Goal: Find specific page/section: Find specific page/section

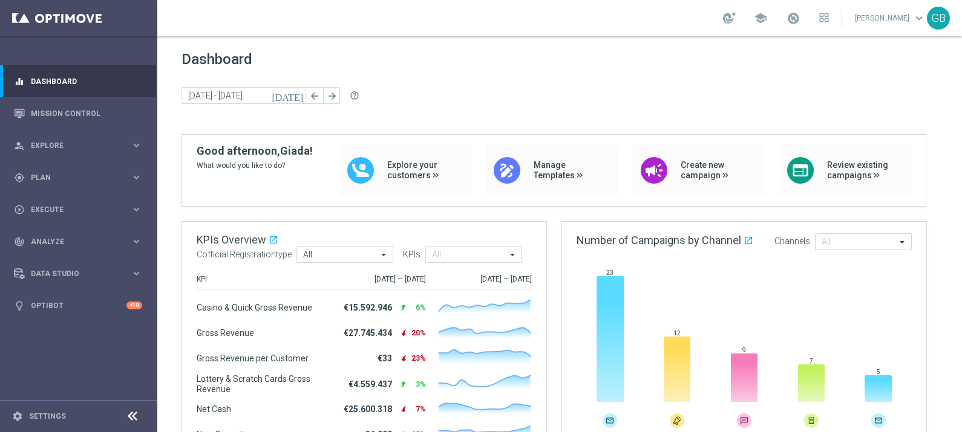
scroll to position [82, 0]
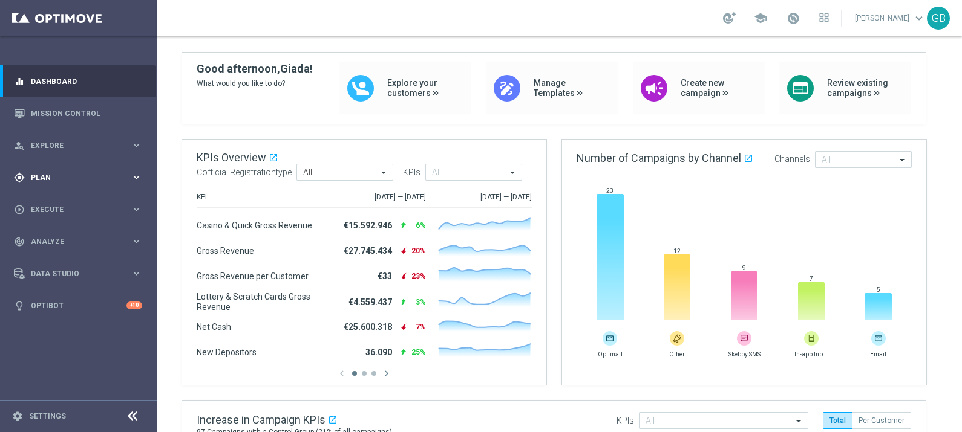
click at [82, 172] on div "gps_fixed Plan" at bounding box center [72, 177] width 117 height 11
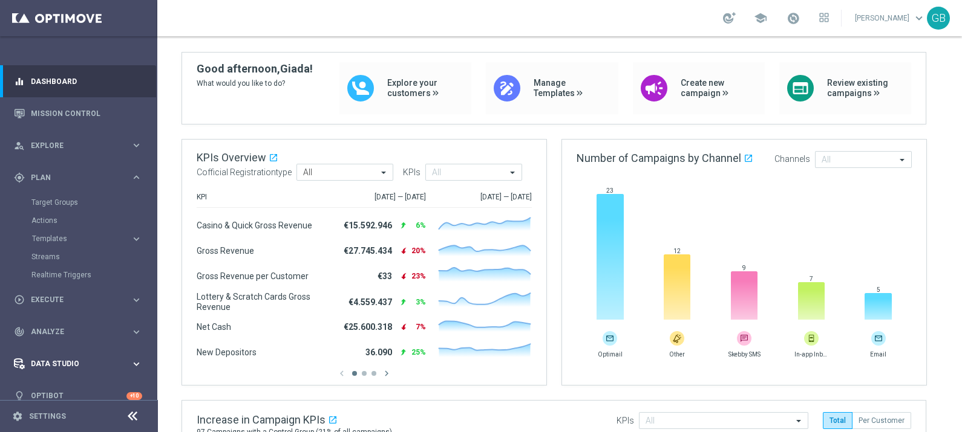
scroll to position [15, 0]
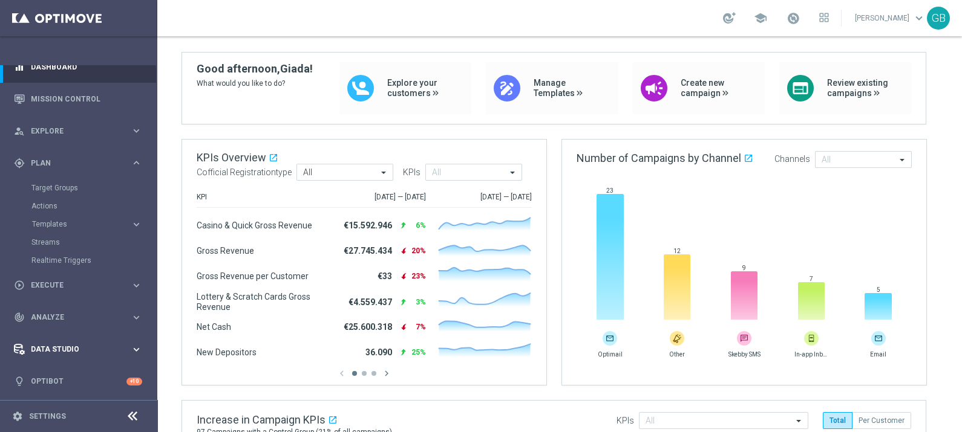
click at [49, 347] on span "Data Studio" at bounding box center [81, 349] width 100 height 7
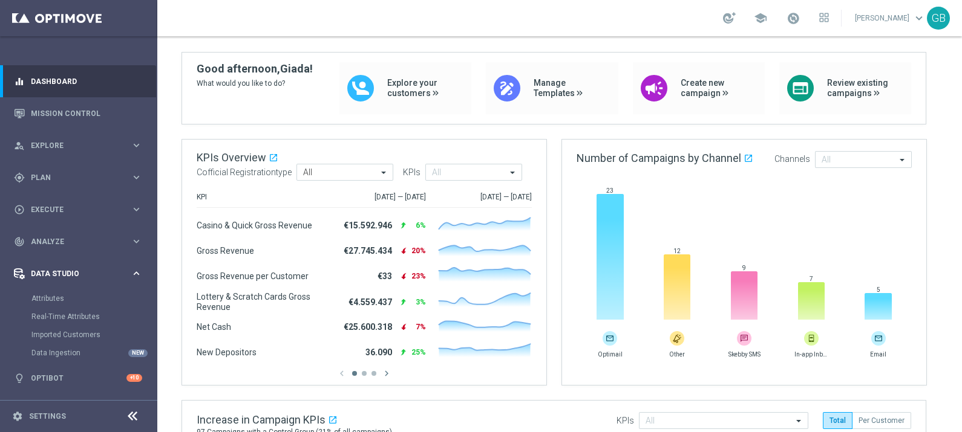
scroll to position [0, 0]
click at [42, 295] on link "Attributes" at bounding box center [78, 299] width 94 height 10
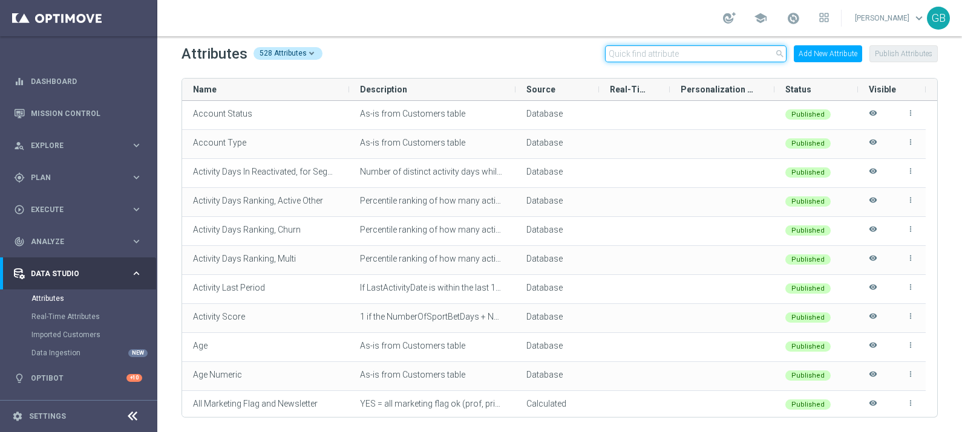
click at [674, 51] on input "text" at bounding box center [695, 53] width 181 height 17
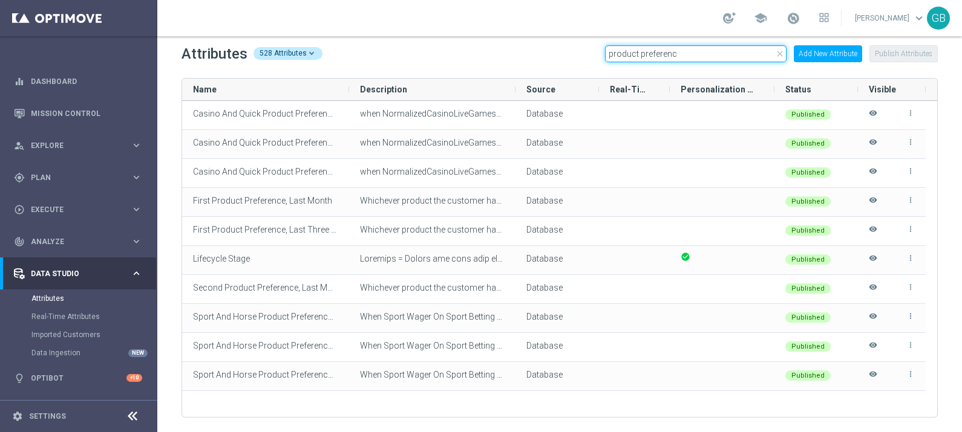
type input "product preferenc"
